Goal: Communication & Community: Share content

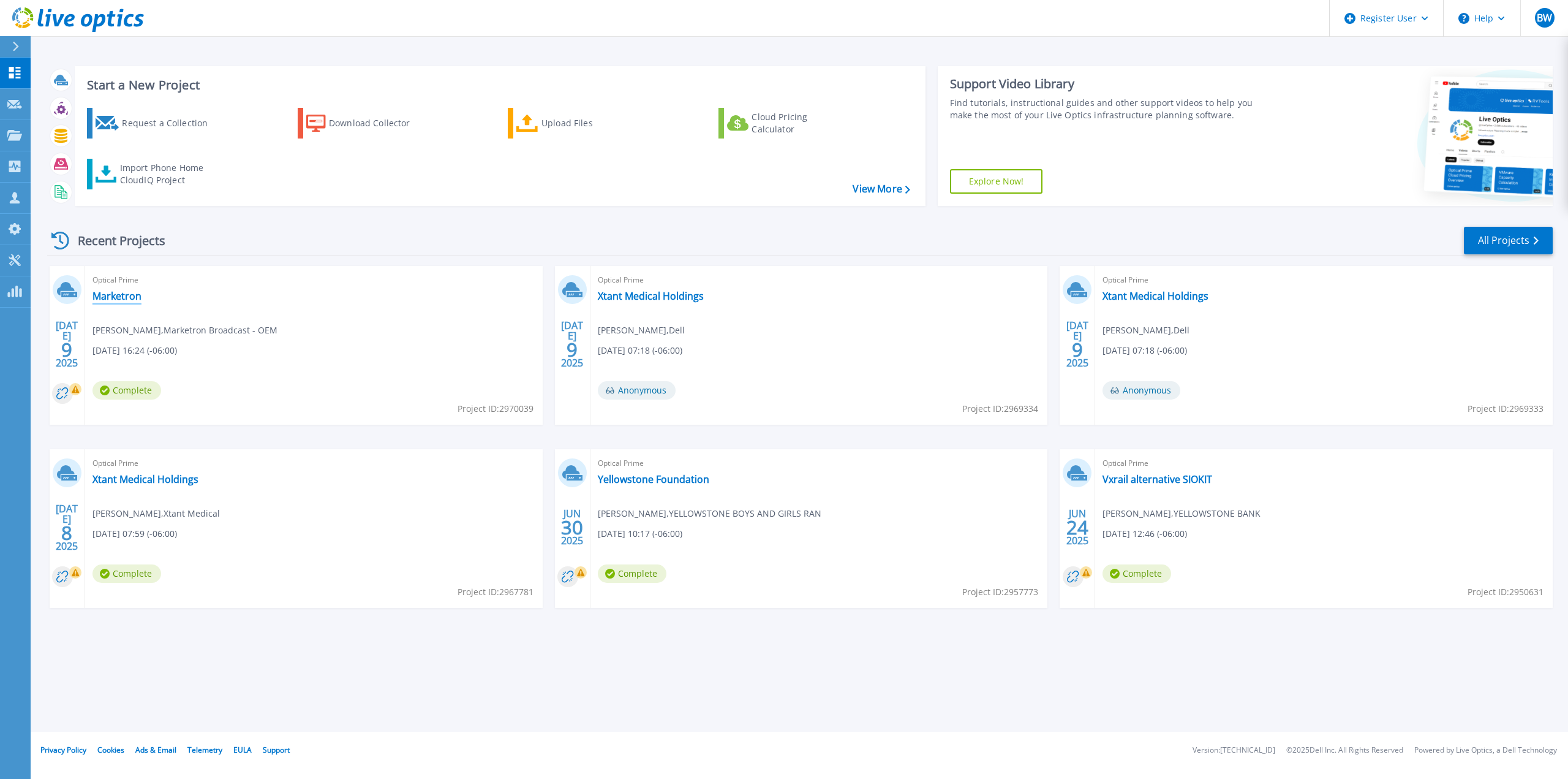
click at [129, 295] on link "Marketron" at bounding box center [118, 295] width 49 height 12
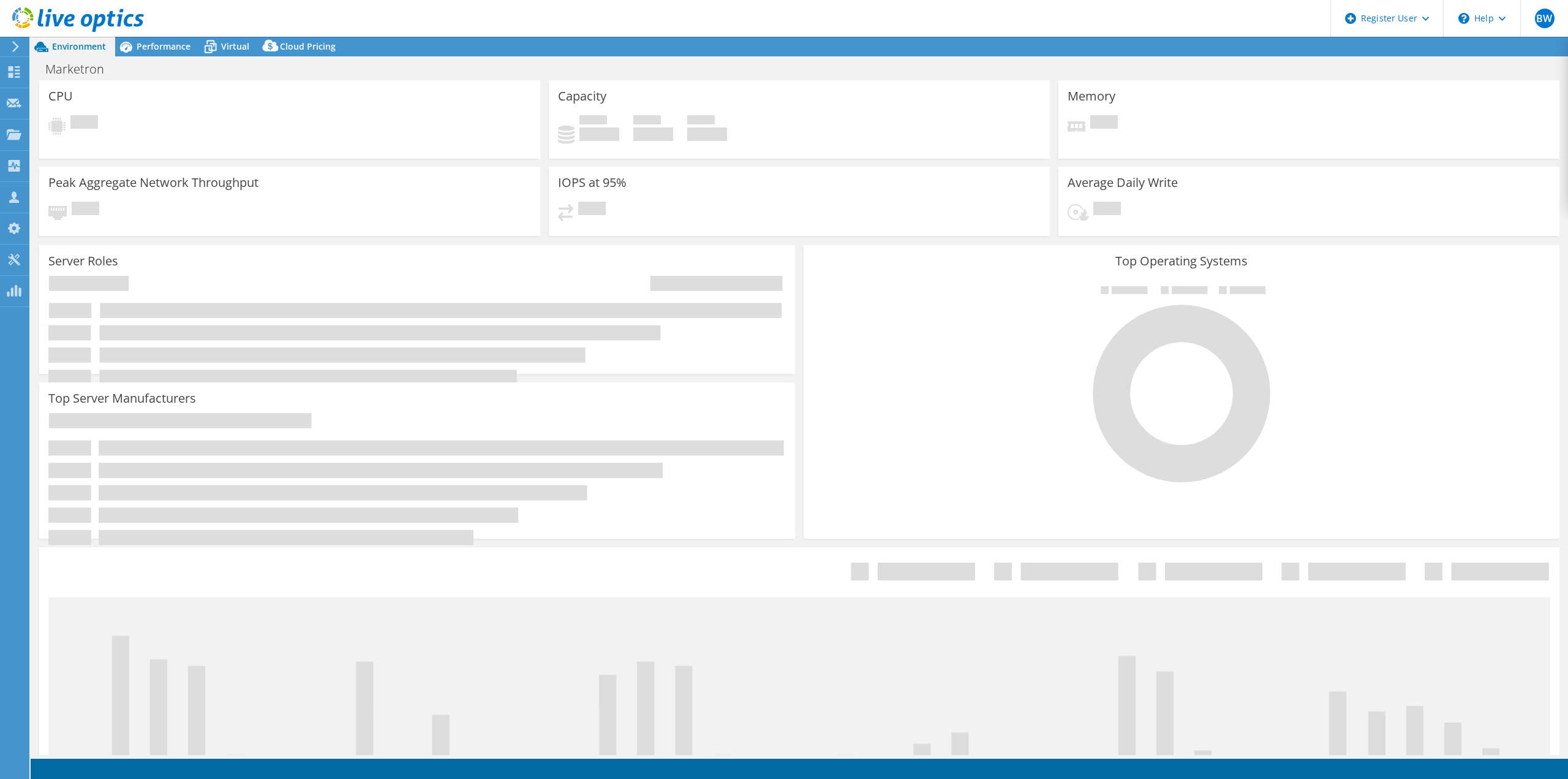
select select "USD"
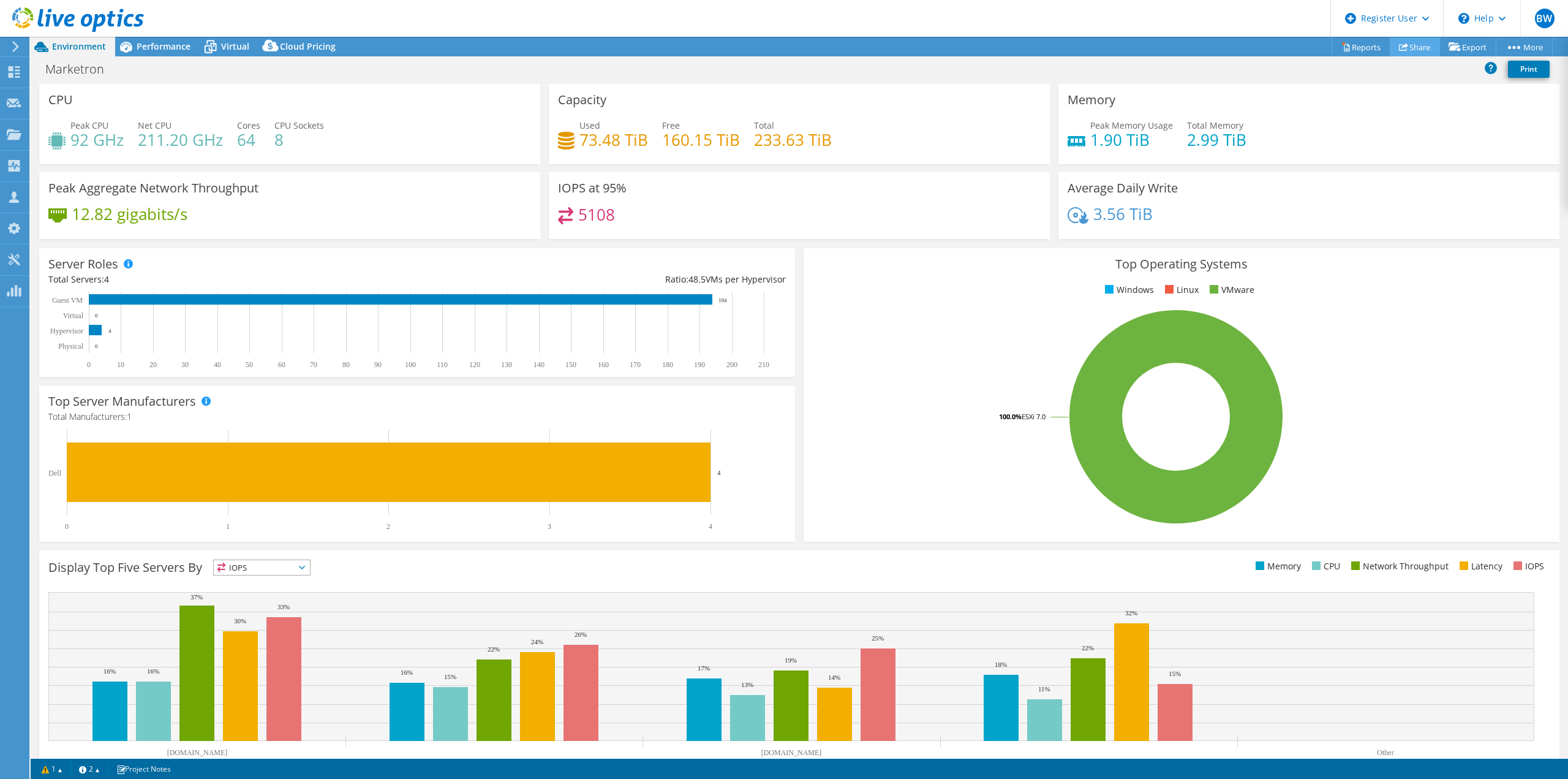
click at [1428, 51] on link "Share" at bounding box center [1414, 46] width 50 height 19
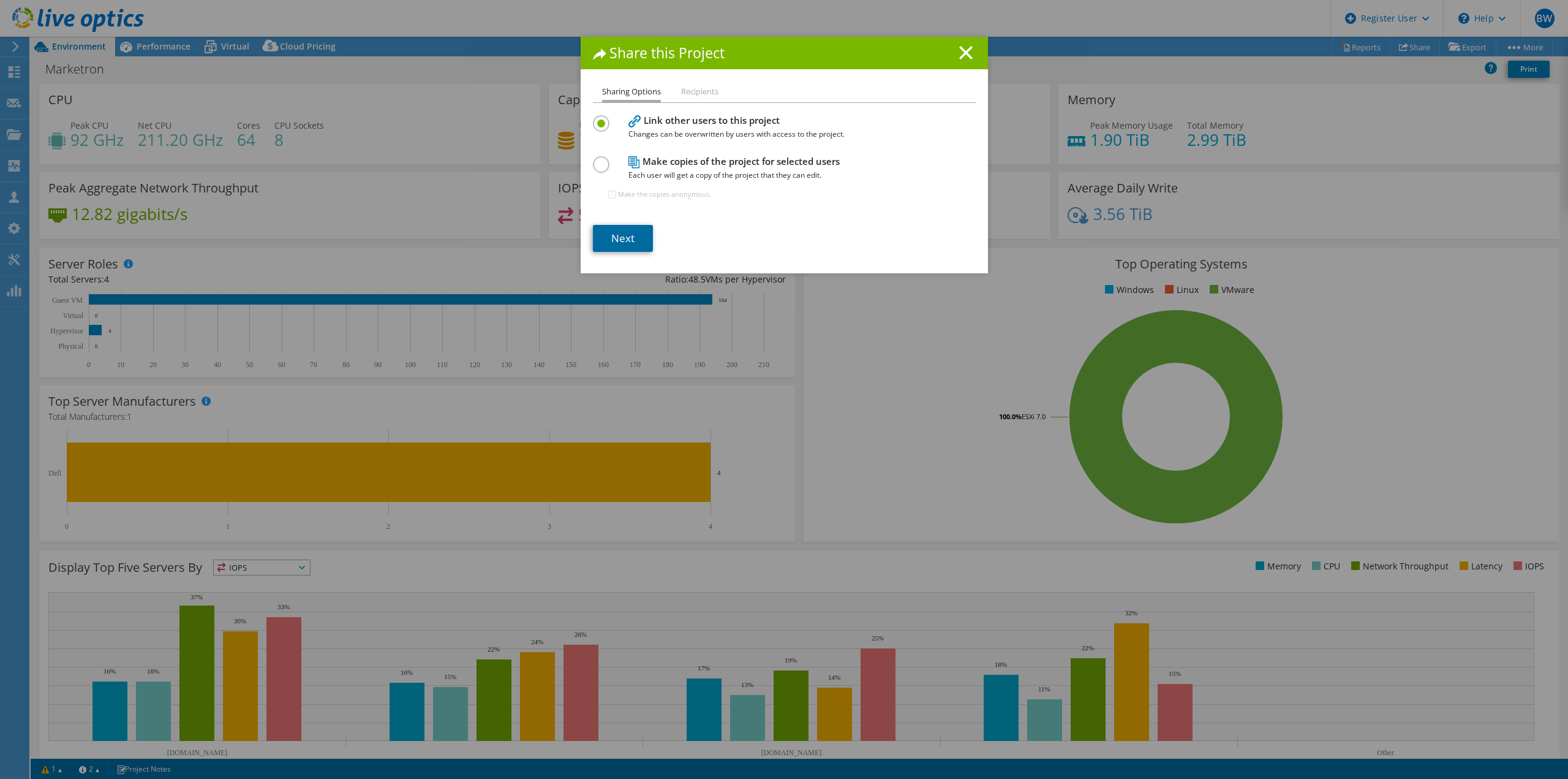
click at [621, 229] on link "Next" at bounding box center [622, 238] width 60 height 27
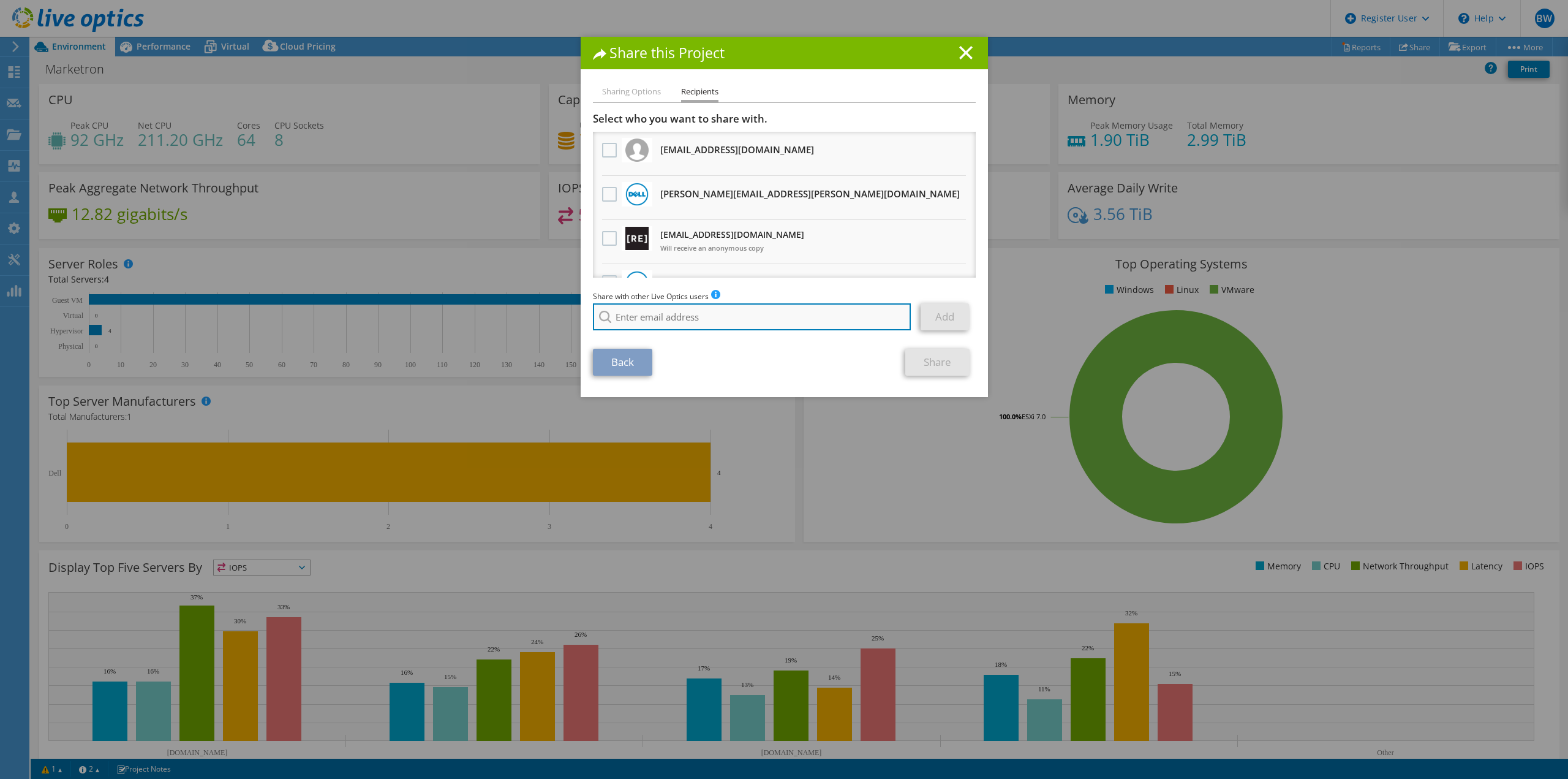
click at [638, 315] on input "search" at bounding box center [752, 317] width 319 height 27
click at [621, 327] on li "[PERSON_NAME][EMAIL_ADDRESS][PERSON_NAME][DOMAIN_NAME]" at bounding box center [717, 333] width 249 height 14
type input "[PERSON_NAME][EMAIL_ADDRESS][PERSON_NAME][DOMAIN_NAME]"
click at [927, 311] on link "Add" at bounding box center [945, 317] width 48 height 27
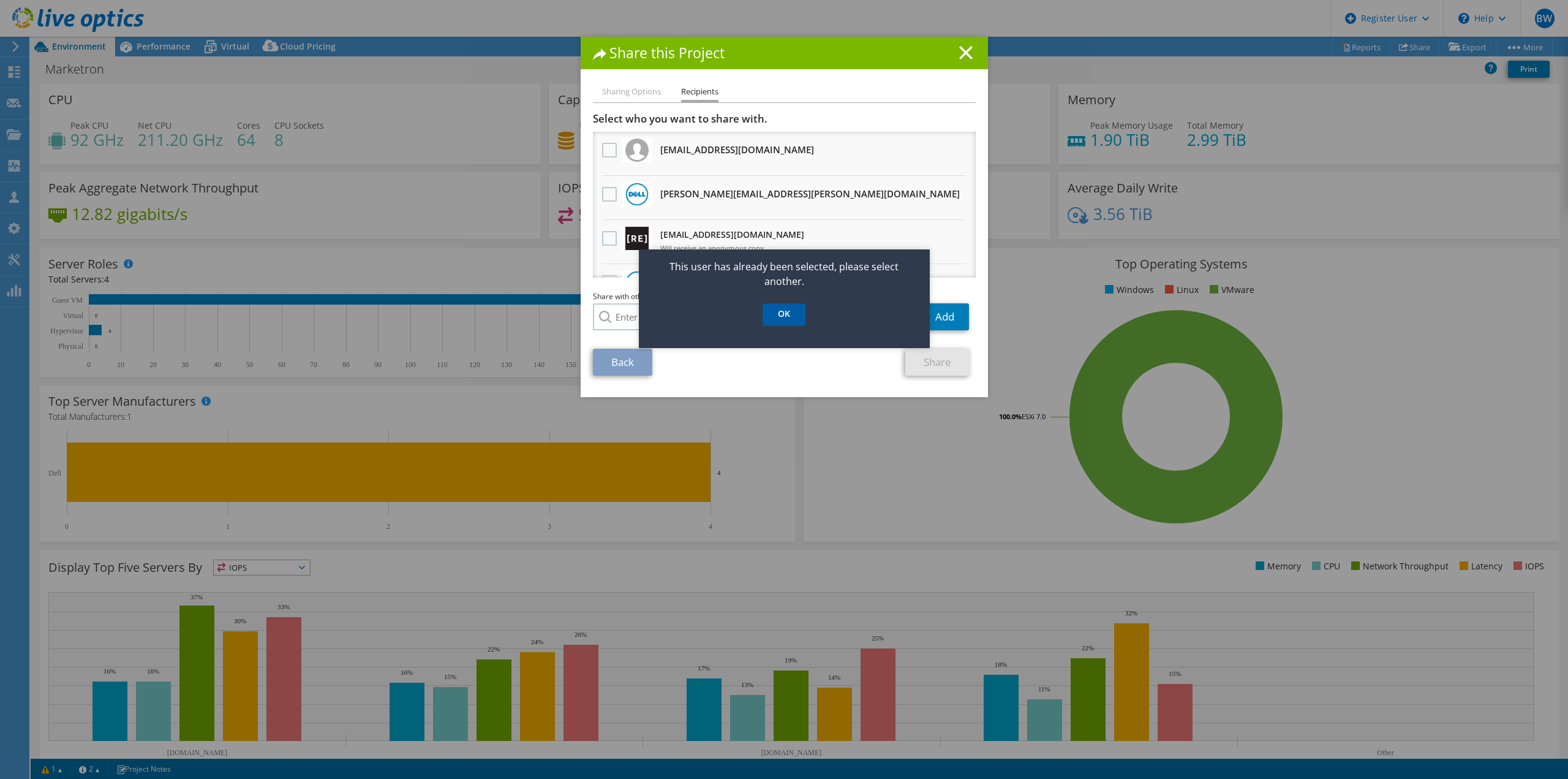
click at [779, 315] on link "OK" at bounding box center [784, 315] width 43 height 23
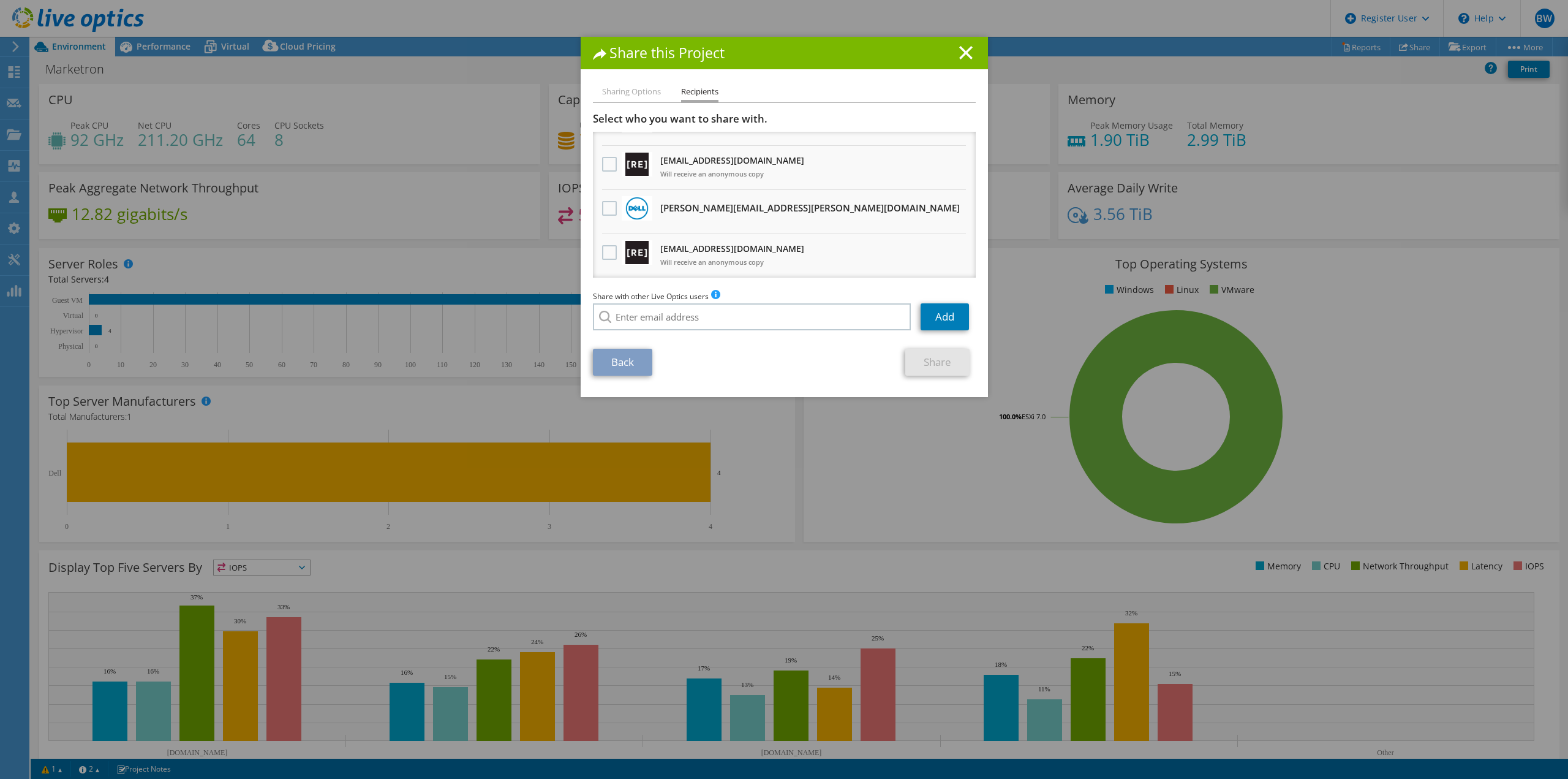
scroll to position [75, 0]
click at [603, 204] on label at bounding box center [611, 207] width 18 height 14
click at [0, 0] on input "checkbox" at bounding box center [0, 0] width 0 height 0
click at [911, 356] on link "Share" at bounding box center [937, 362] width 65 height 27
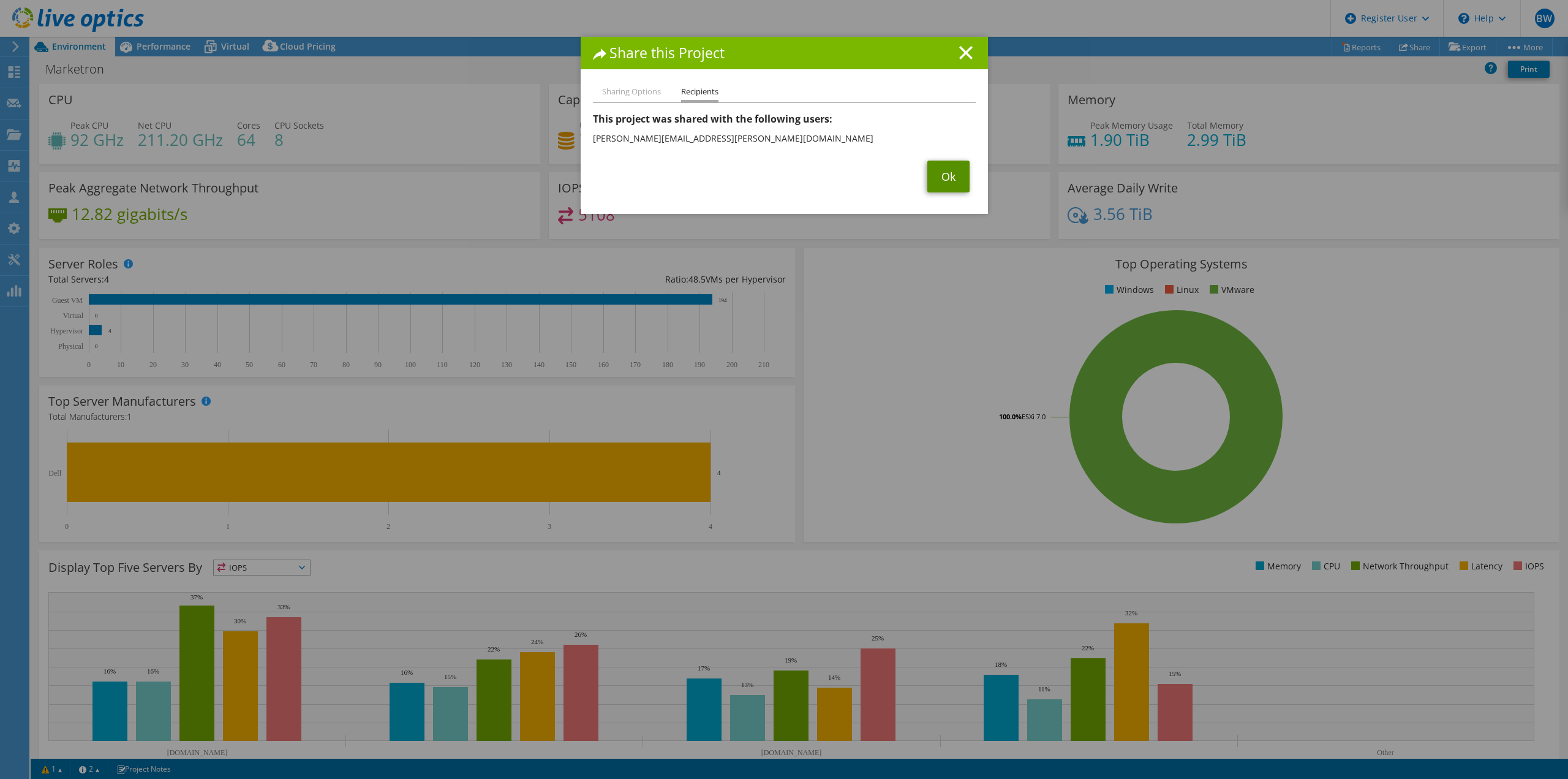
click at [943, 180] on link "Ok" at bounding box center [949, 176] width 43 height 32
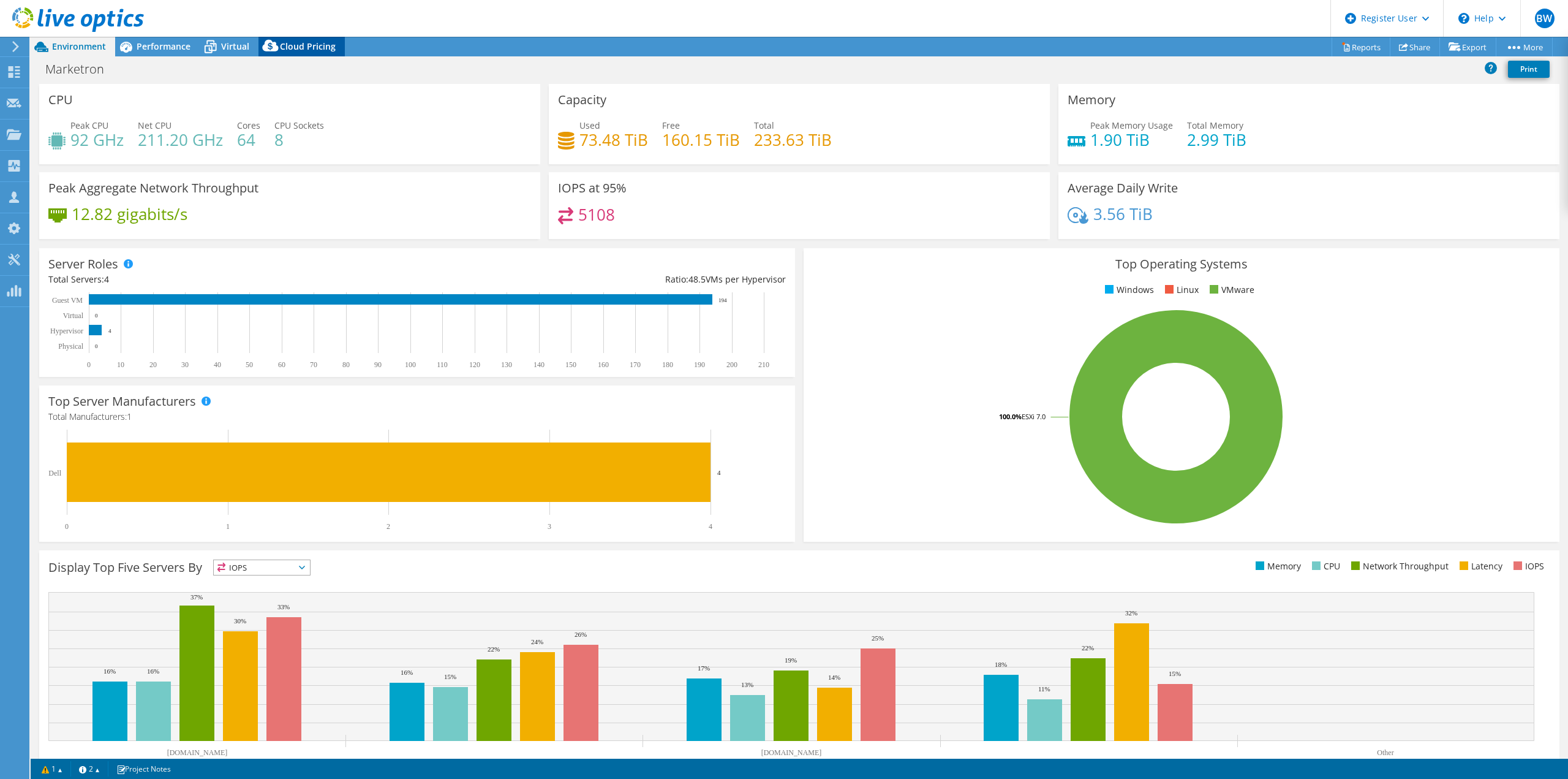
click at [297, 49] on span "Cloud Pricing" at bounding box center [307, 46] width 56 height 11
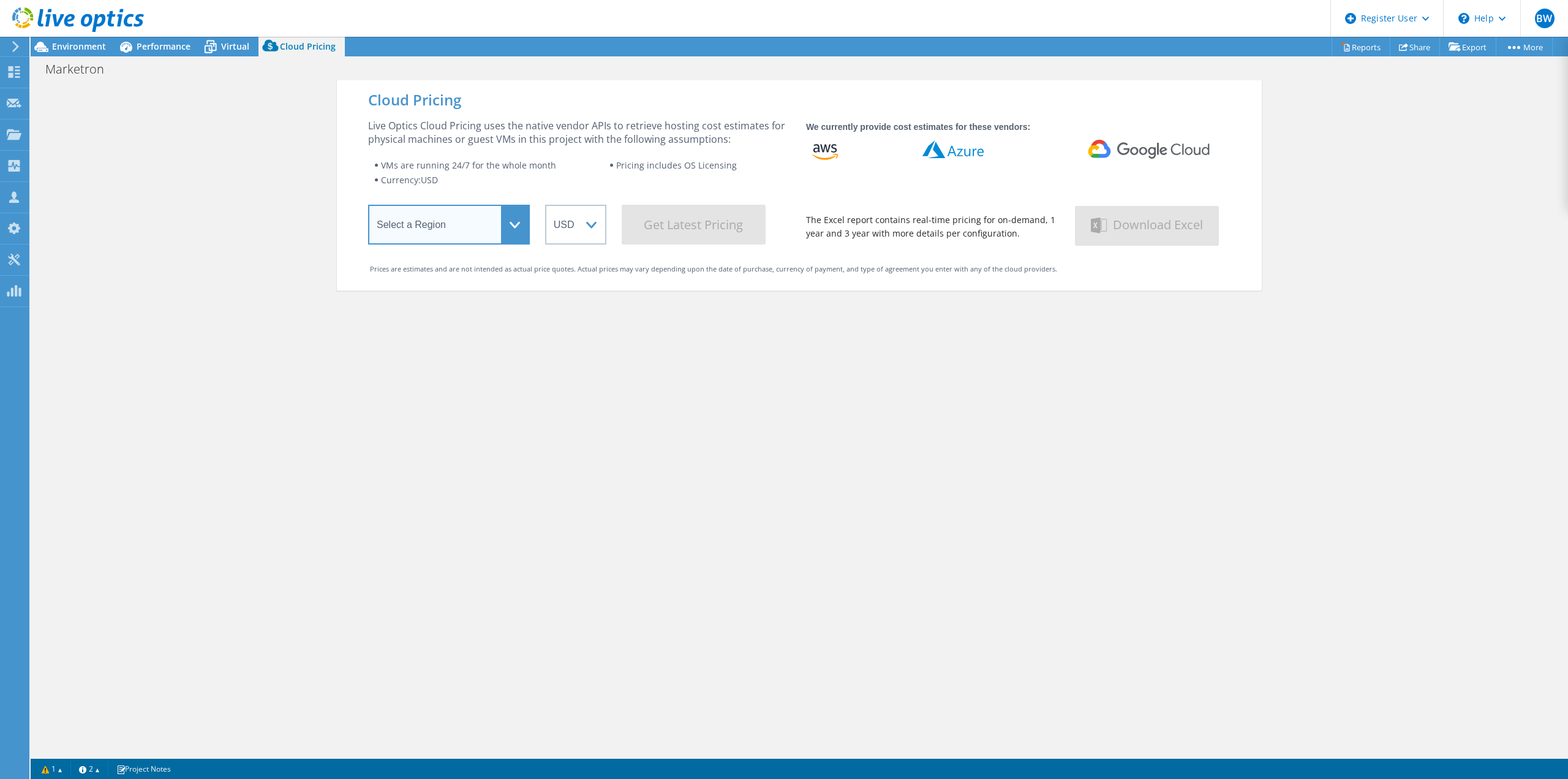
click at [497, 220] on select "Select a Region [GEOGRAPHIC_DATA] ([GEOGRAPHIC_DATA]) [GEOGRAPHIC_DATA] ([GEOGR…" at bounding box center [449, 225] width 161 height 40
select select "USWest"
click at [368, 207] on select "Select a Region [GEOGRAPHIC_DATA] ([GEOGRAPHIC_DATA]) [GEOGRAPHIC_DATA] ([GEOGR…" at bounding box center [449, 225] width 161 height 40
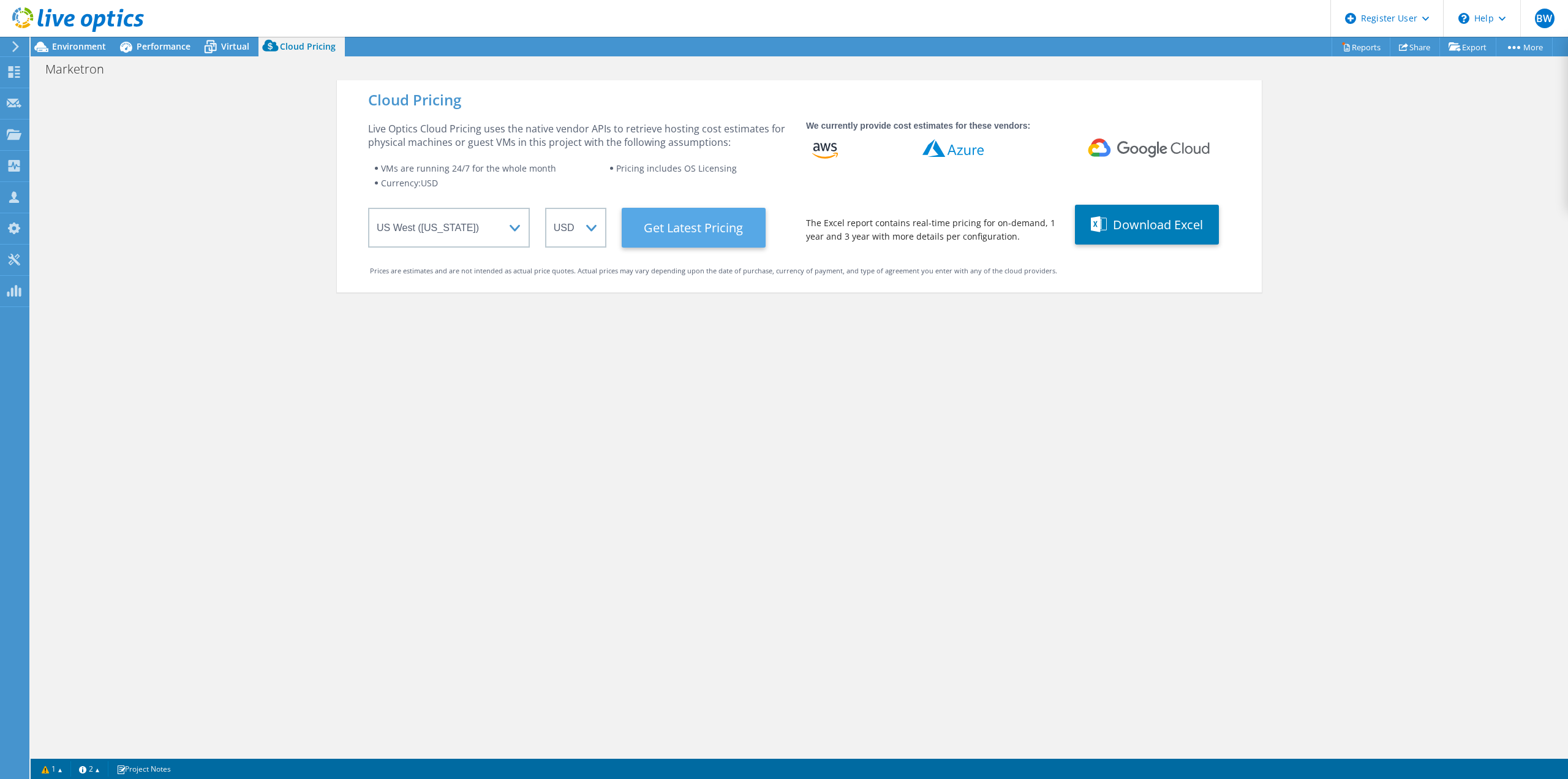
click at [662, 232] on Latest "Get Latest Pricing" at bounding box center [693, 228] width 144 height 40
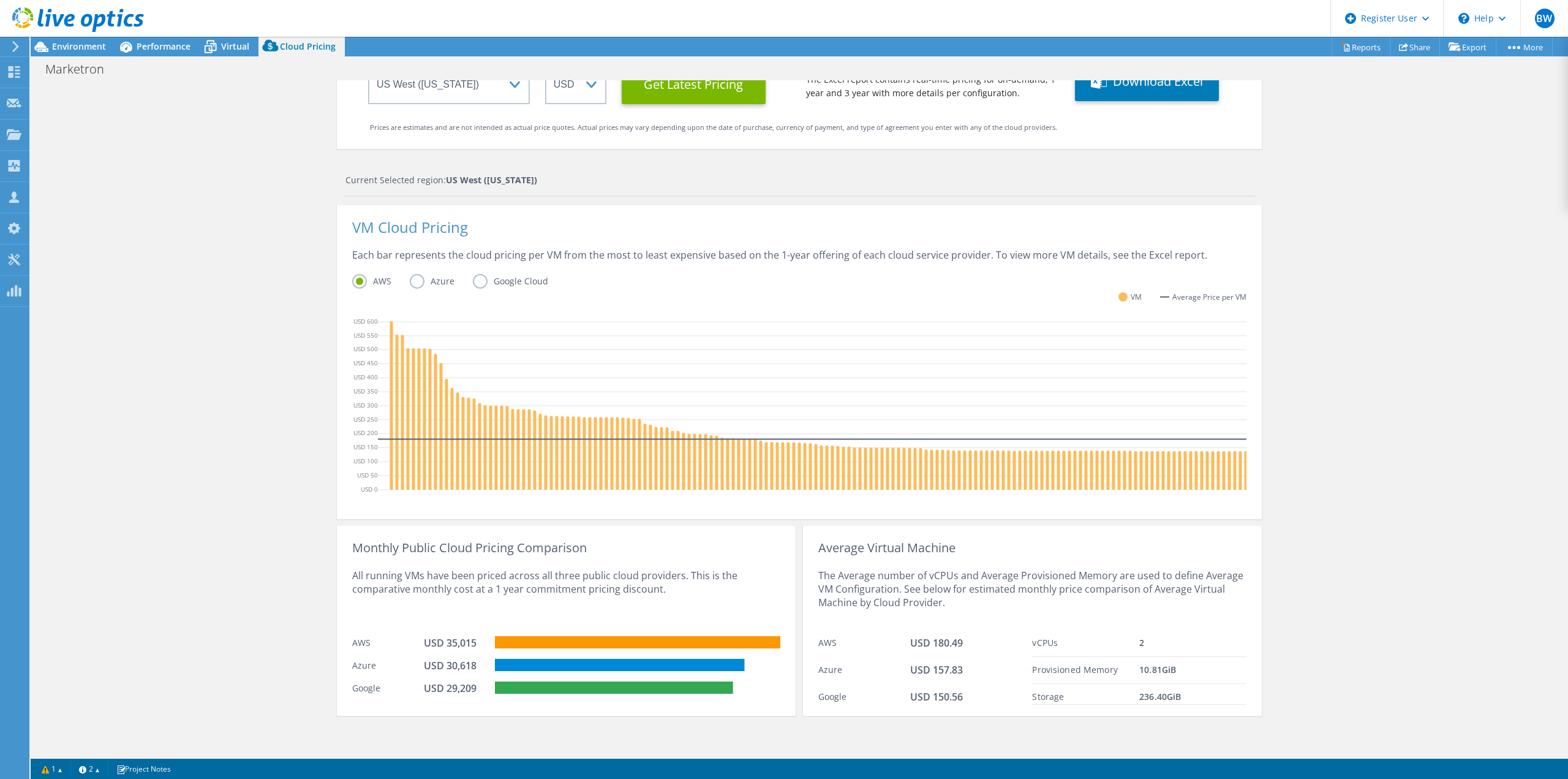
scroll to position [81, 0]
click at [677, 585] on div "All running VMs have been priced across all three public cloud providers. This …" at bounding box center [565, 591] width 428 height 75
click at [169, 609] on div "Cloud Pricing Live Optics Cloud Pricing uses the native vendor APIs to retrieve…" at bounding box center [799, 345] width 1538 height 818
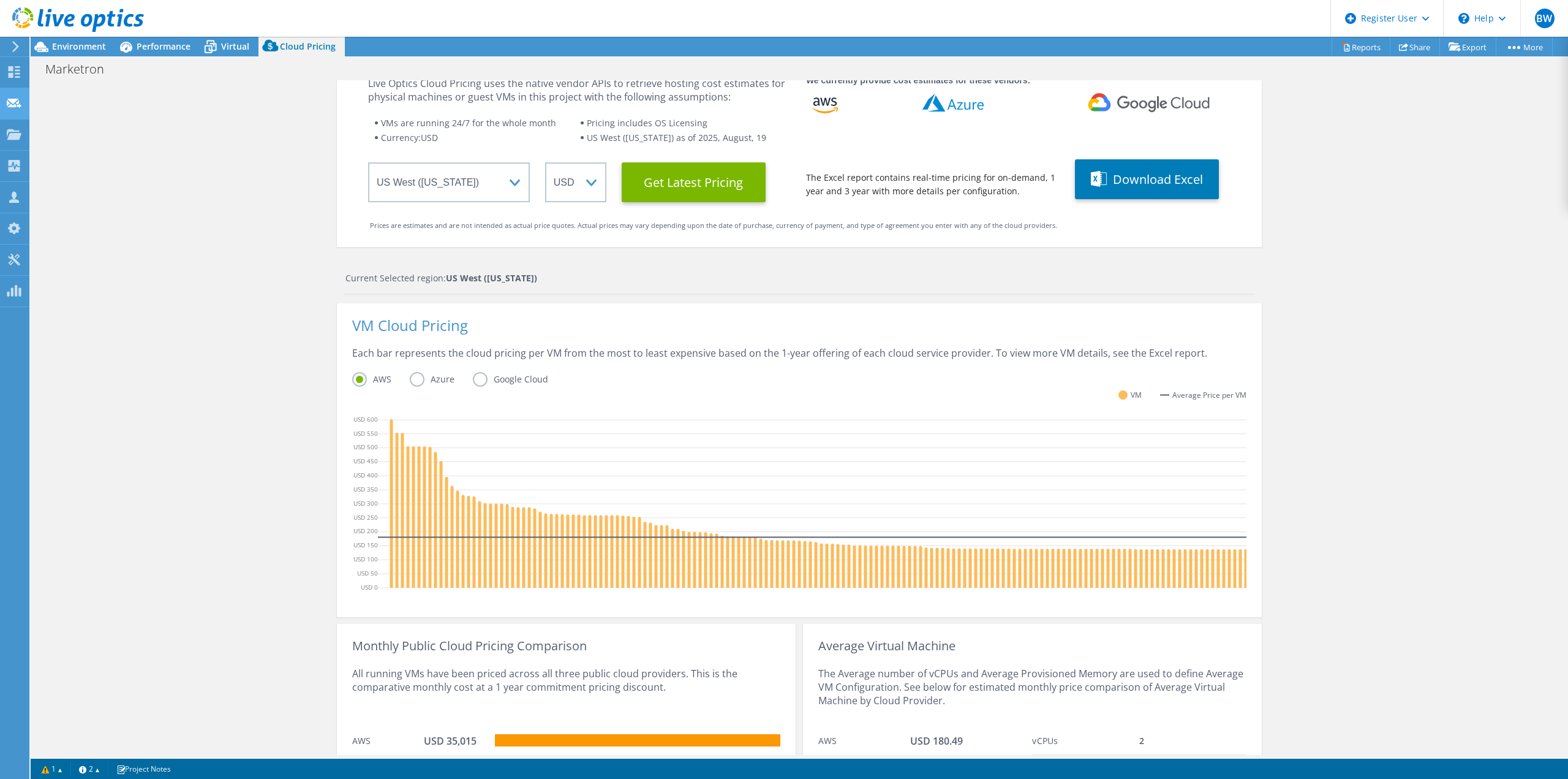
scroll to position [0, 0]
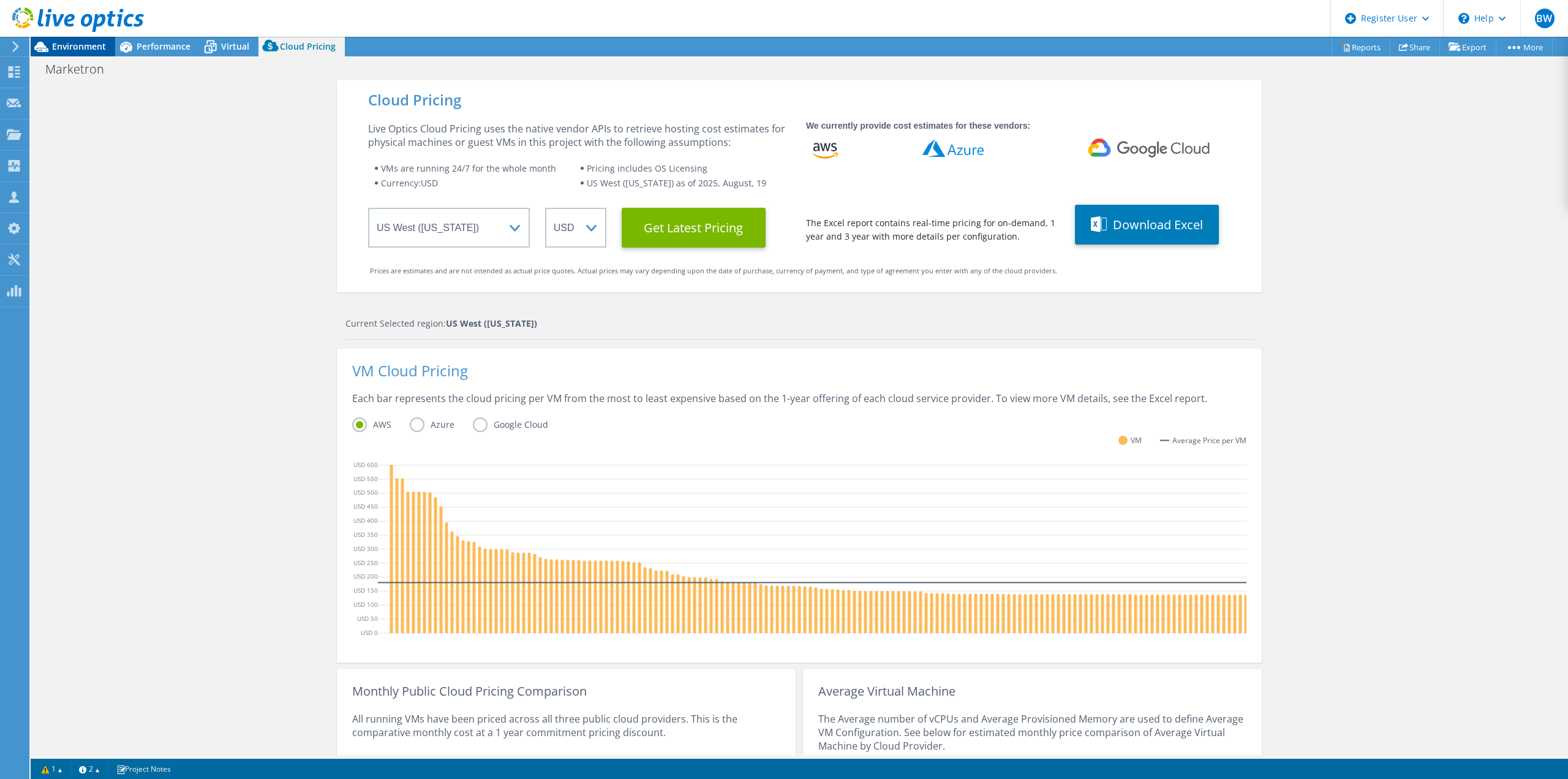
click at [80, 54] on div "Environment" at bounding box center [72, 46] width 84 height 20
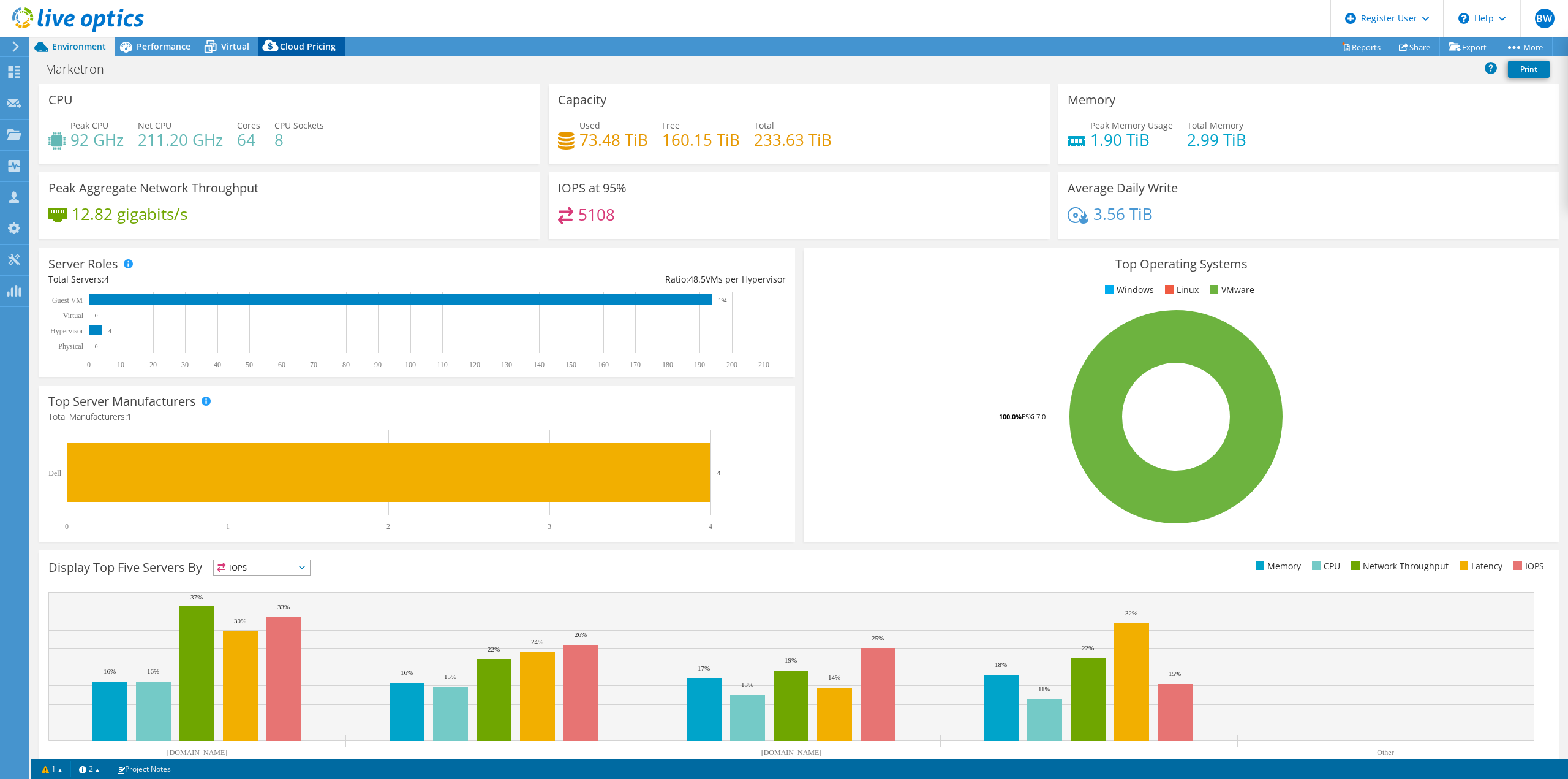
click at [326, 44] on span "Cloud Pricing" at bounding box center [307, 46] width 56 height 11
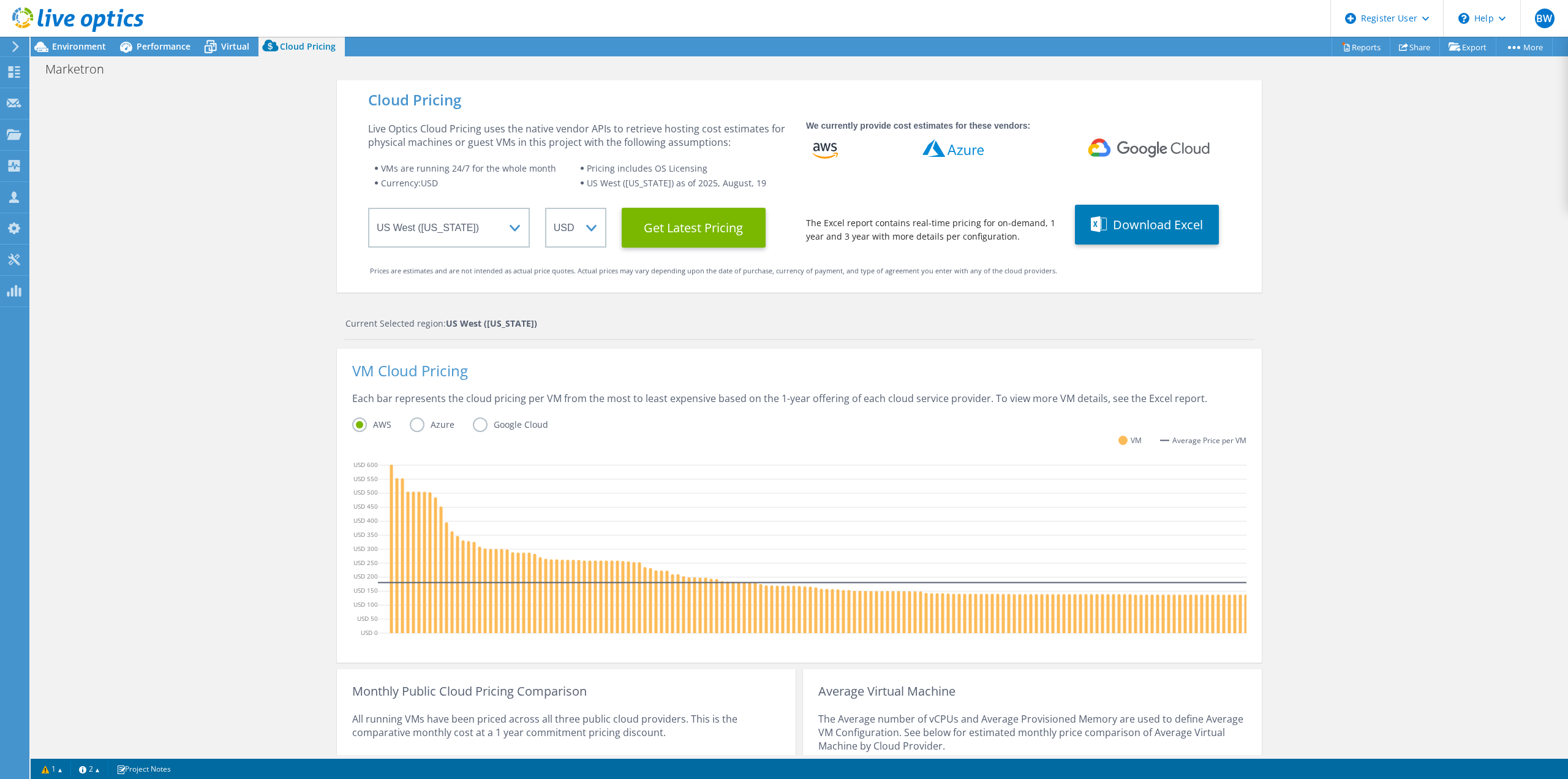
click at [303, 175] on div "Cloud Pricing Live Optics Cloud Pricing uses the native vendor APIs to retrieve…" at bounding box center [799, 490] width 1538 height 818
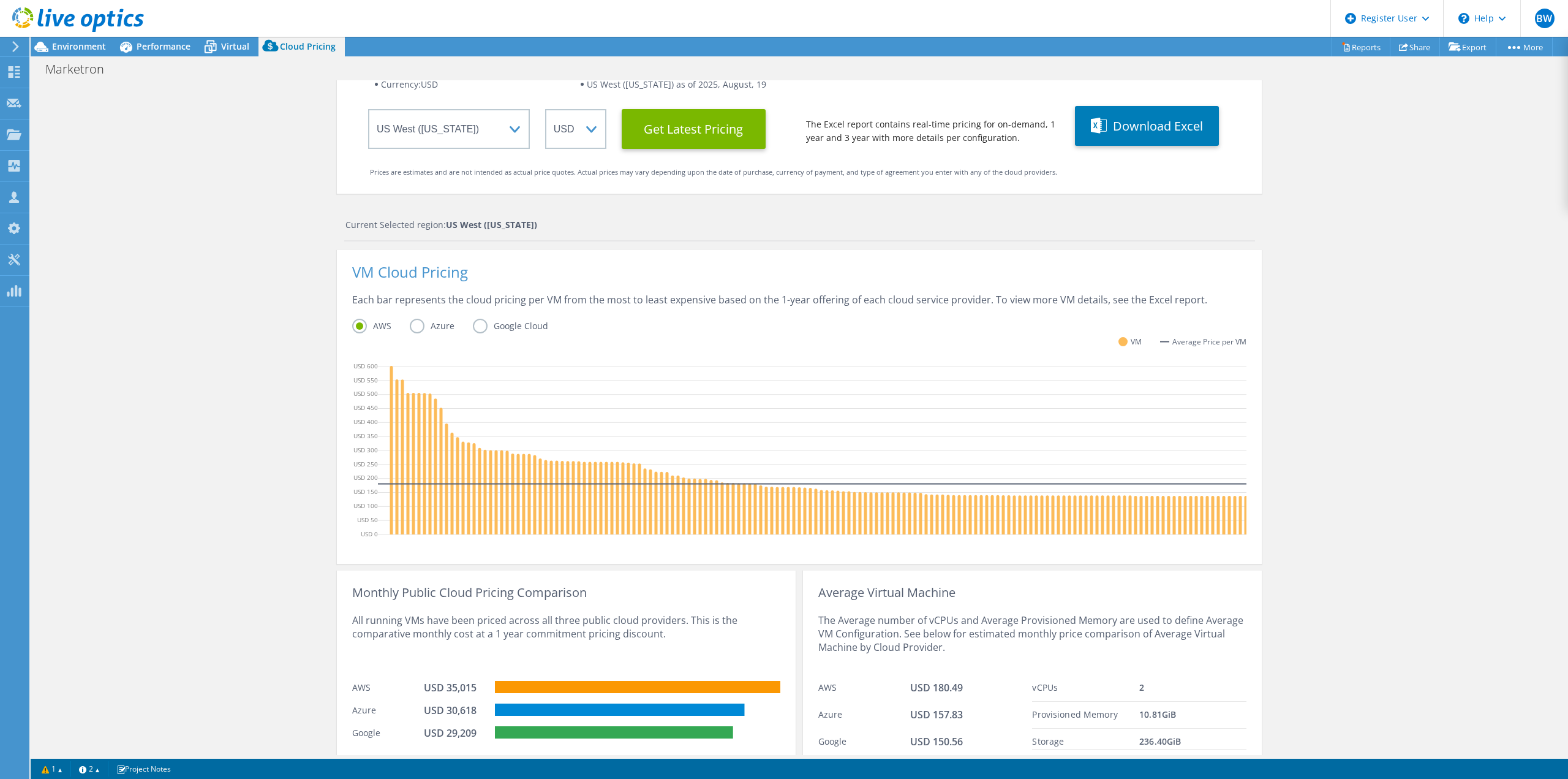
scroll to position [153, 0]
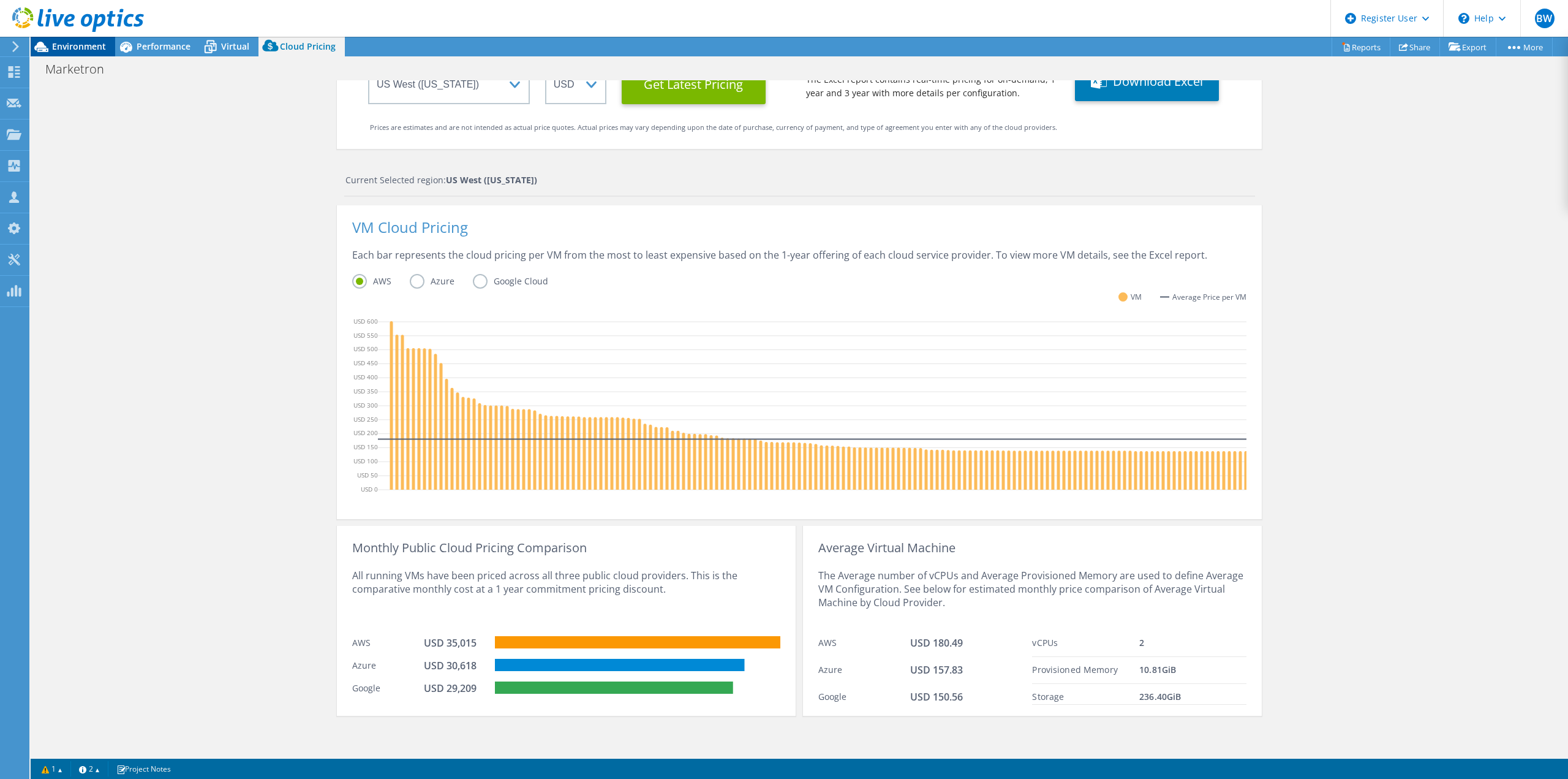
click at [65, 51] on span "Environment" at bounding box center [79, 46] width 54 height 11
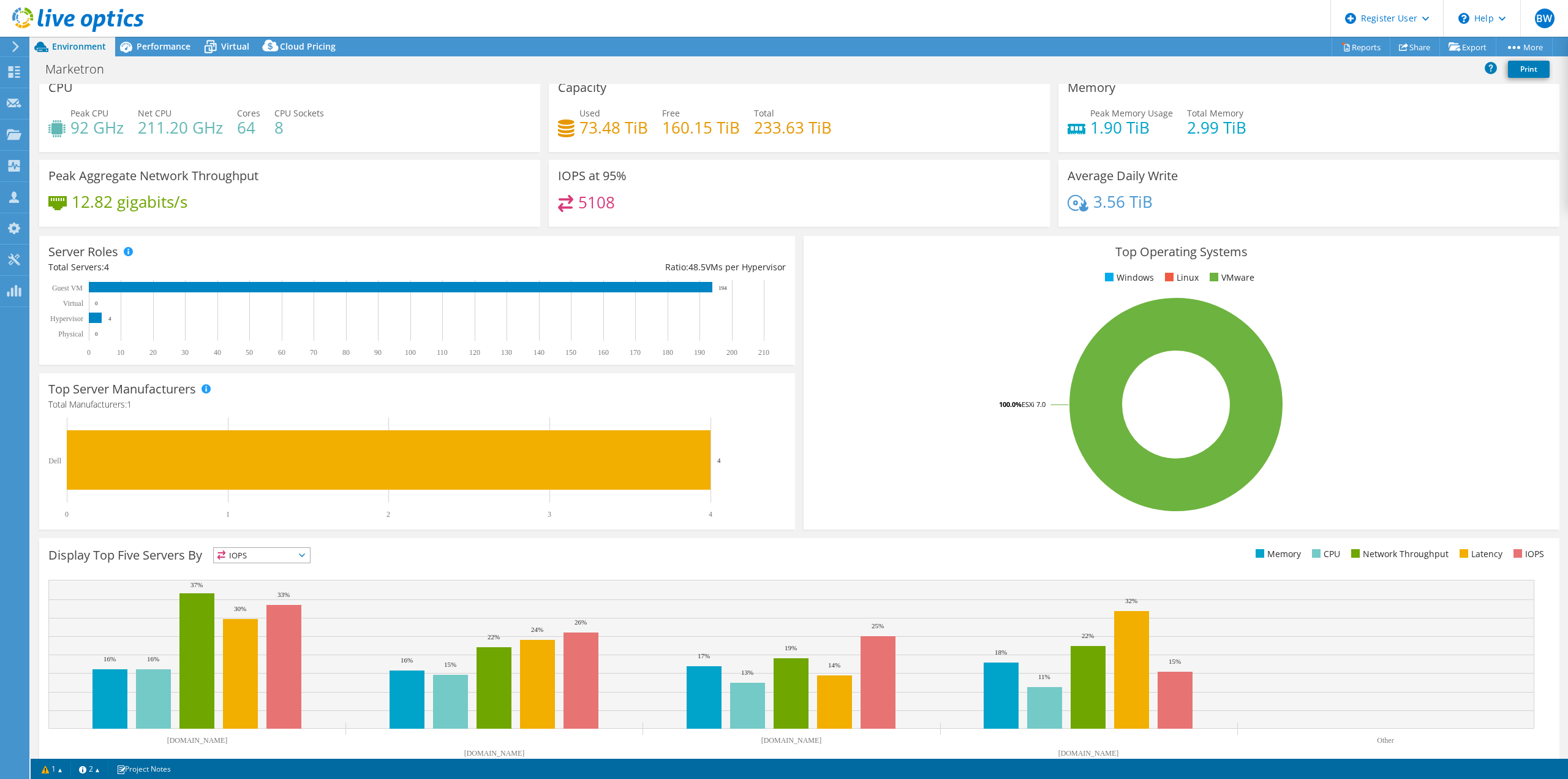
scroll to position [0, 0]
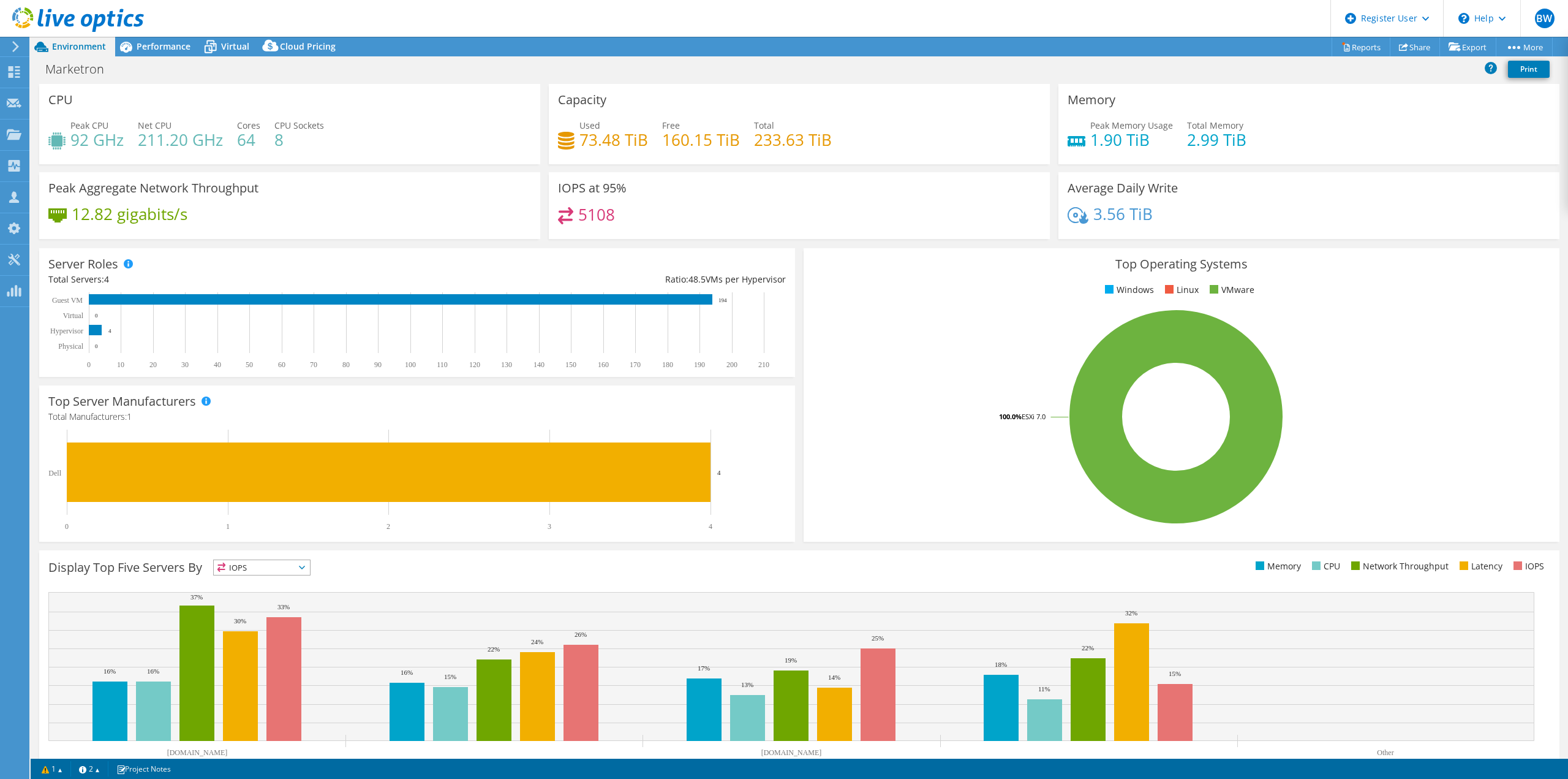
click at [283, 34] on header "BW Dell User [PERSON_NAME] [PERSON_NAME][EMAIL_ADDRESS][PERSON_NAME][DOMAIN_NAM…" at bounding box center [784, 18] width 1568 height 37
click at [283, 46] on span "Cloud Pricing" at bounding box center [307, 46] width 56 height 11
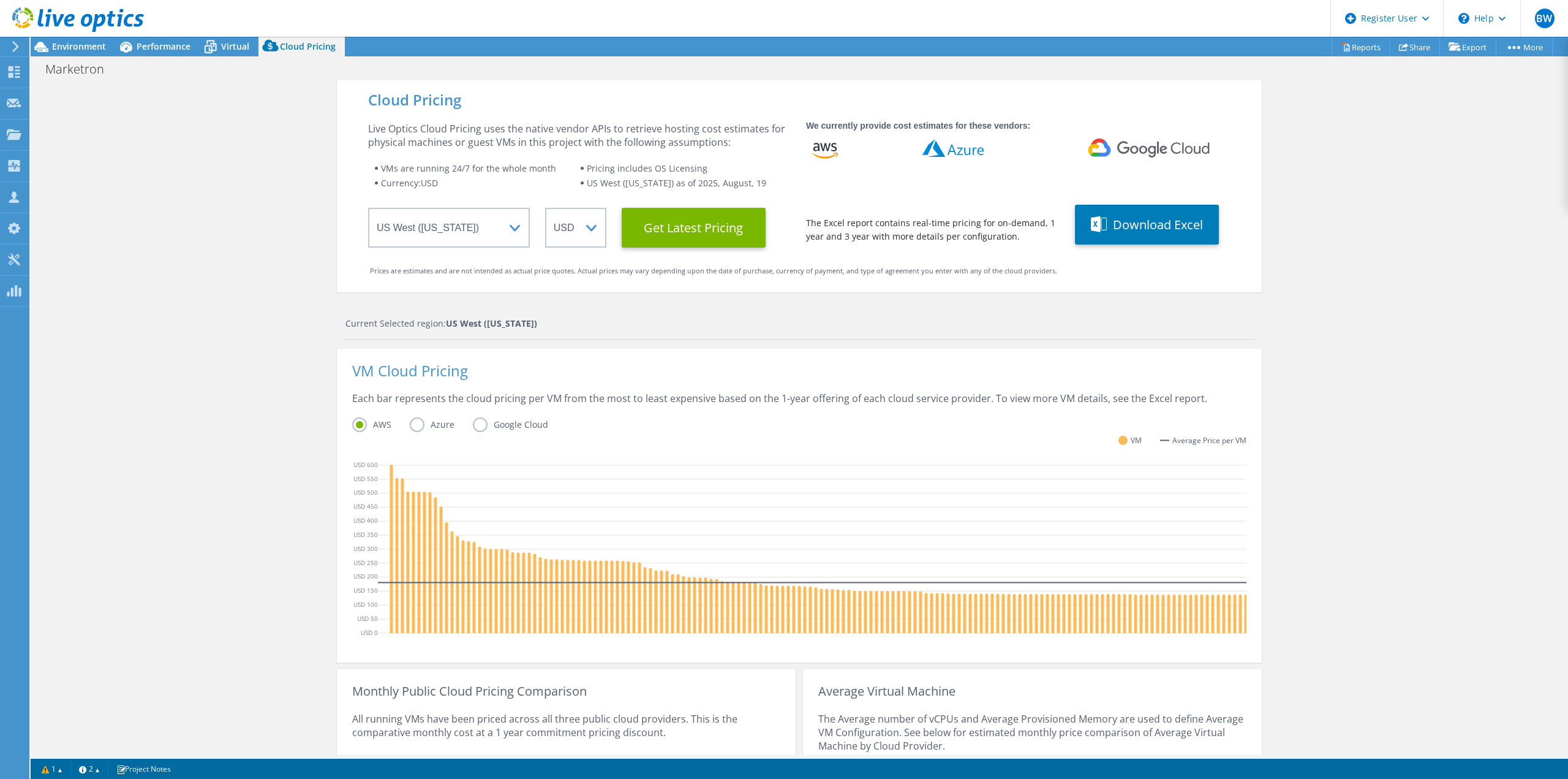
click at [229, 223] on div "Cloud Pricing Live Optics Cloud Pricing uses the native vendor APIs to retrieve…" at bounding box center [799, 490] width 1538 height 818
click at [1335, 474] on div "Cloud Pricing Live Optics Cloud Pricing uses the native vendor APIs to retrieve…" at bounding box center [799, 490] width 1538 height 818
click at [1374, 441] on div "Cloud Pricing Live Optics Cloud Pricing uses the native vendor APIs to retrieve…" at bounding box center [799, 490] width 1538 height 818
click at [1428, 415] on div "Cloud Pricing Live Optics Cloud Pricing uses the native vendor APIs to retrieve…" at bounding box center [799, 490] width 1538 height 818
click at [56, 53] on div "Environment" at bounding box center [72, 46] width 84 height 20
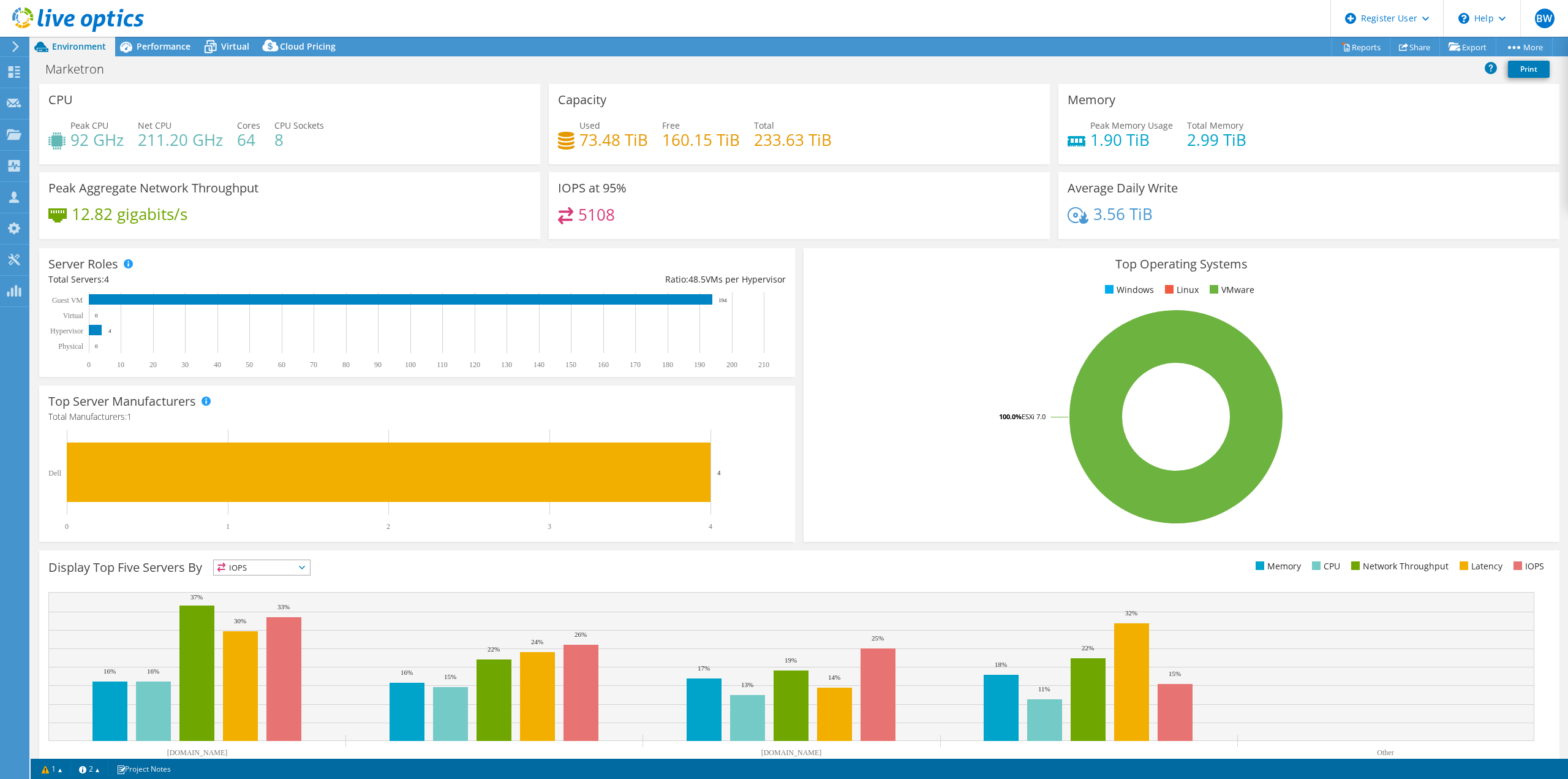
click at [386, 174] on div "Peak Aggregate Network Throughput 12.82 gigabits/s" at bounding box center [289, 205] width 501 height 66
